Goal: Find specific page/section: Find specific page/section

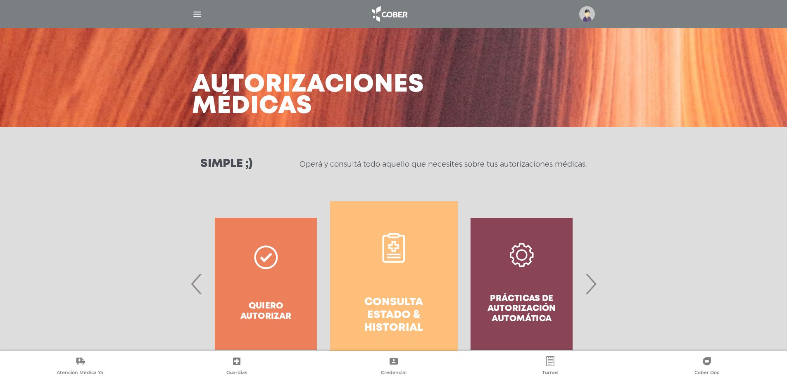
scroll to position [367, 0]
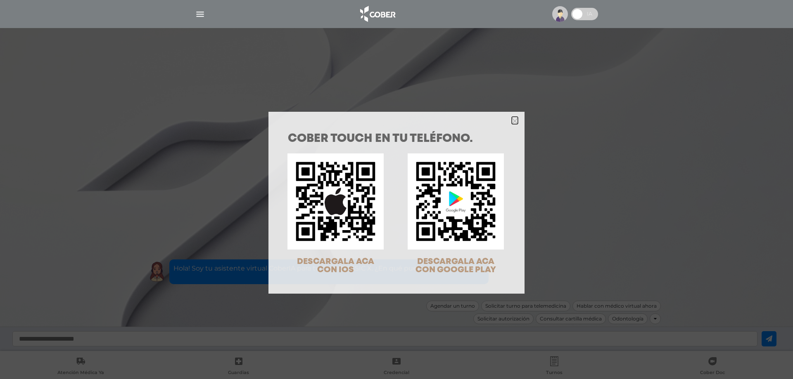
drag, startPoint x: 512, startPoint y: 122, endPoint x: 228, endPoint y: 48, distance: 293.1
click at [512, 123] on icon "Close" at bounding box center [515, 121] width 6 height 6
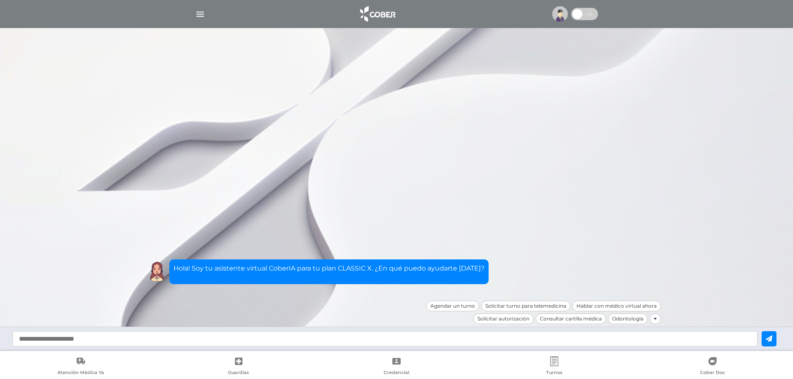
click at [201, 12] on img "button" at bounding box center [200, 14] width 10 height 10
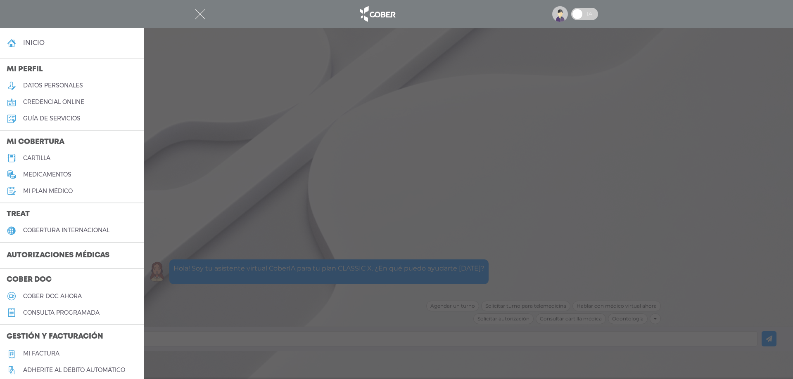
click at [63, 253] on h3 "Autorizaciones médicas" at bounding box center [58, 256] width 116 height 16
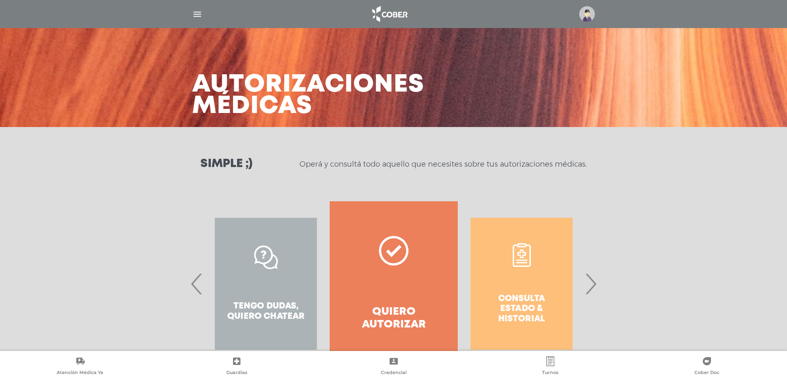
click at [591, 294] on span "›" at bounding box center [590, 284] width 16 height 45
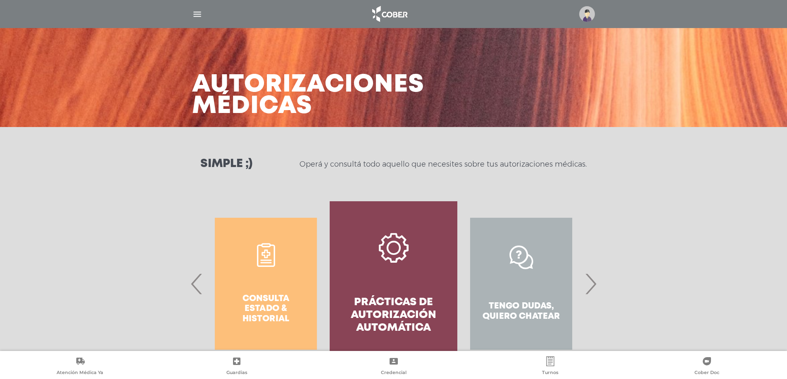
click at [369, 318] on h4 "Prácticas de autorización automática" at bounding box center [393, 315] width 98 height 39
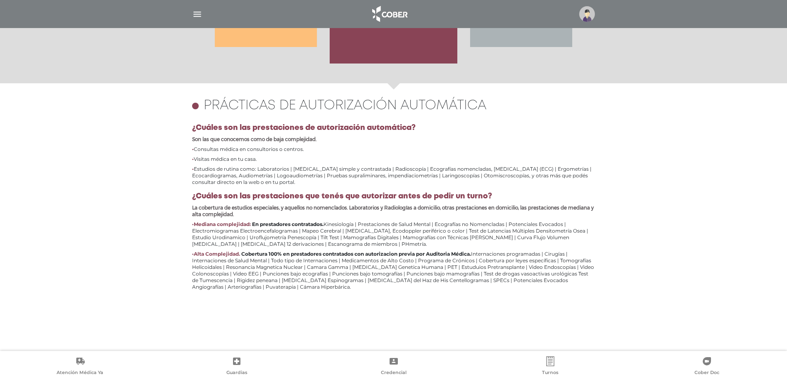
scroll to position [193, 0]
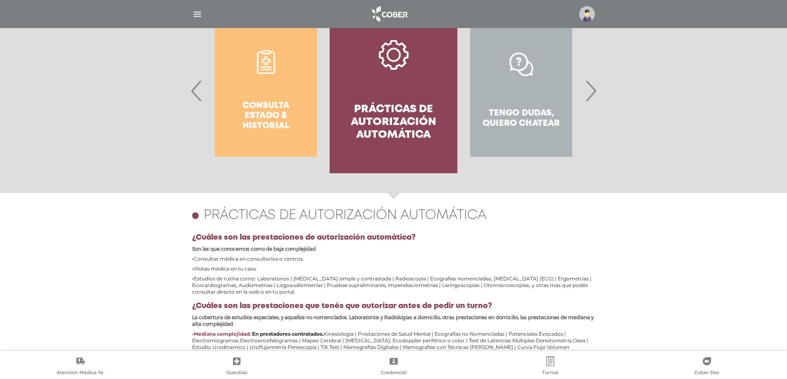
click at [198, 95] on span "‹" at bounding box center [197, 91] width 16 height 45
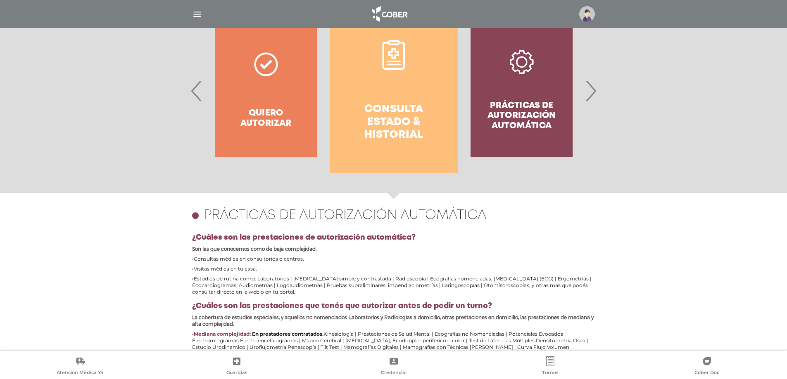
click at [420, 111] on h4 "Consulta estado & historial" at bounding box center [394, 122] width 98 height 39
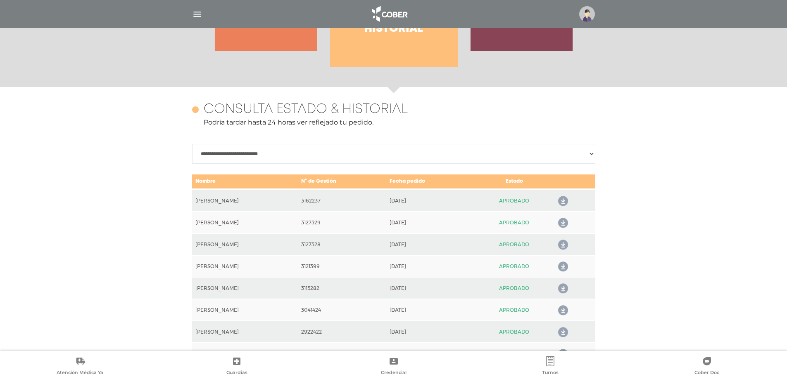
scroll to position [284, 0]
